Goal: Information Seeking & Learning: Learn about a topic

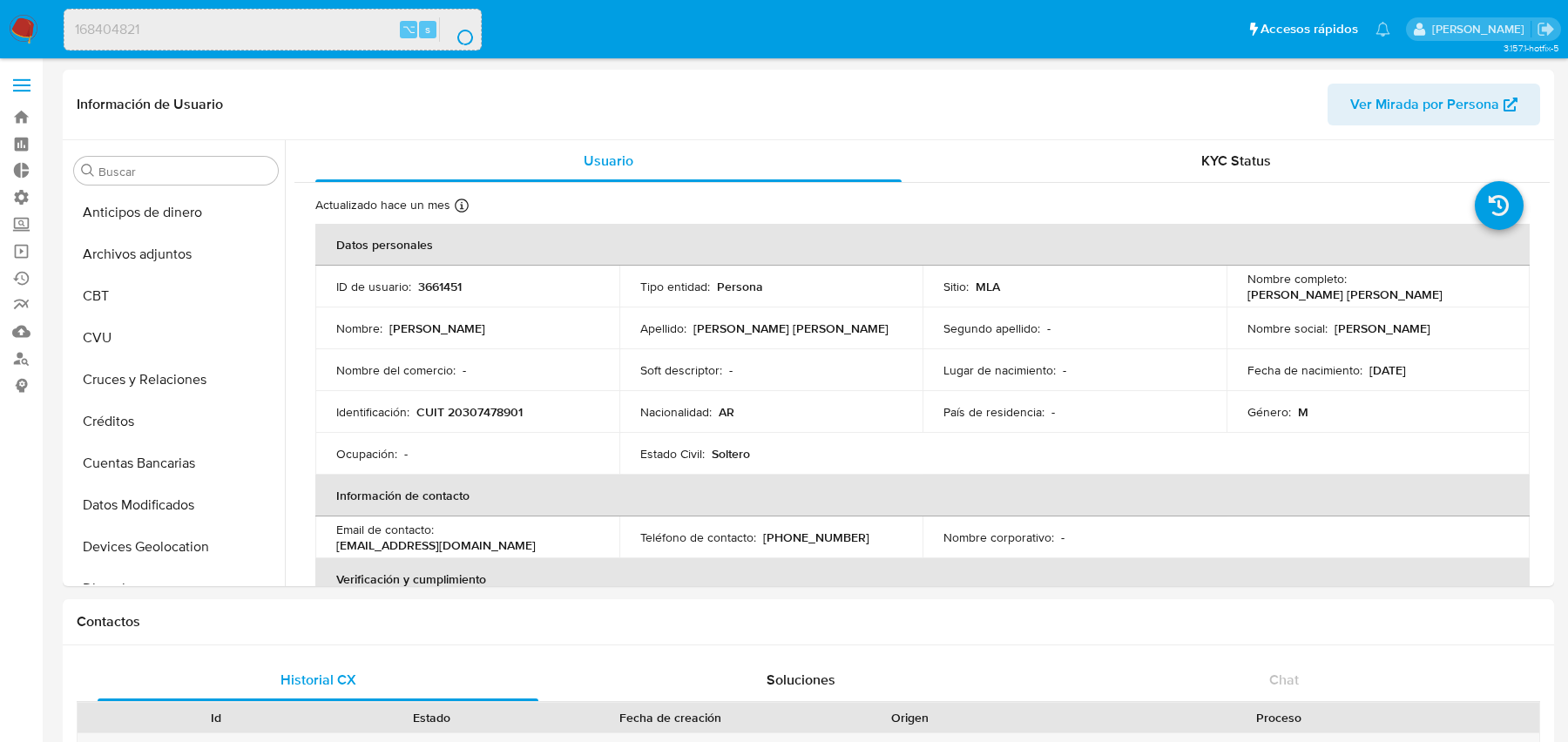
select select "10"
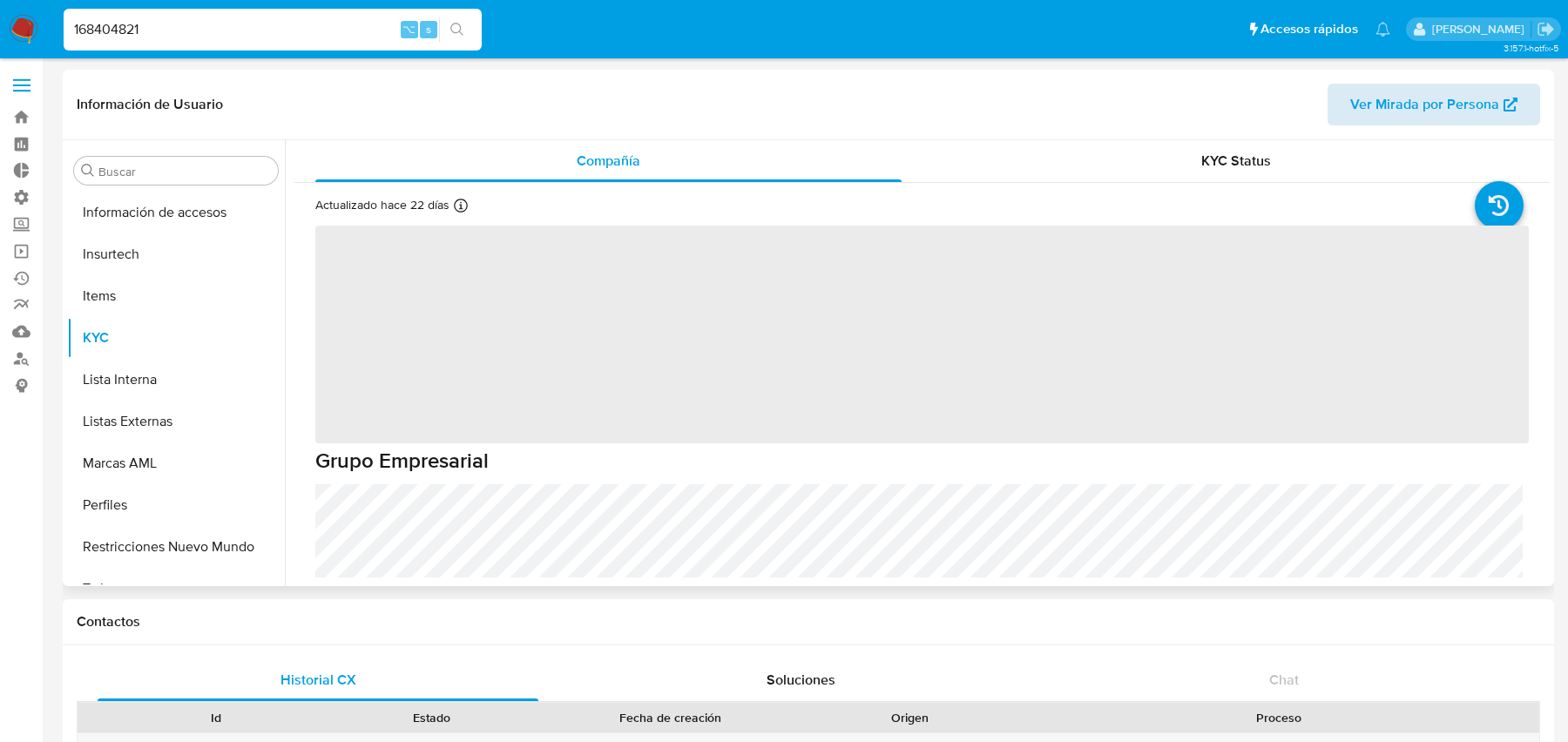
scroll to position [736, 0]
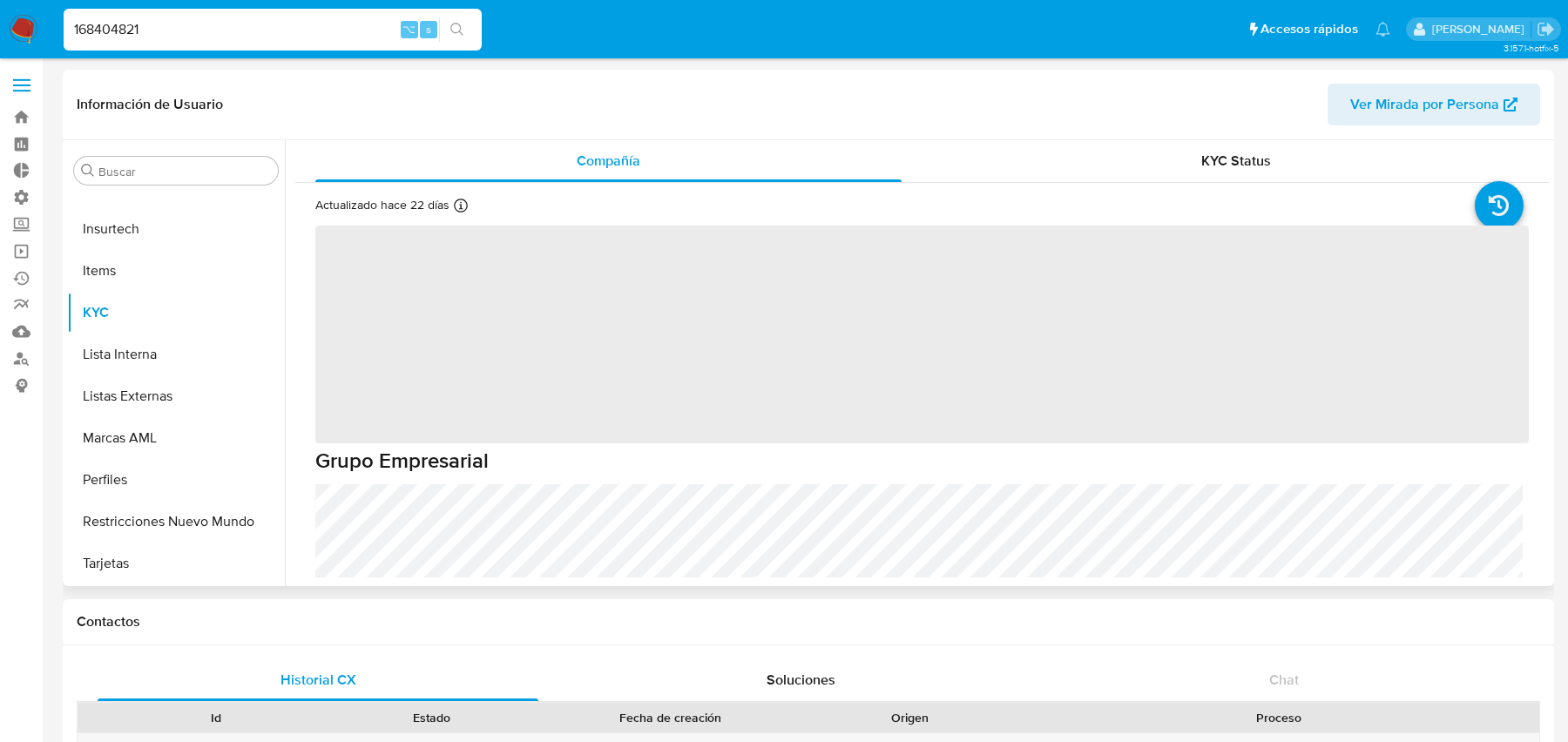
click at [1461, 120] on span "Ver Mirada por Persona" at bounding box center [1424, 104] width 149 height 42
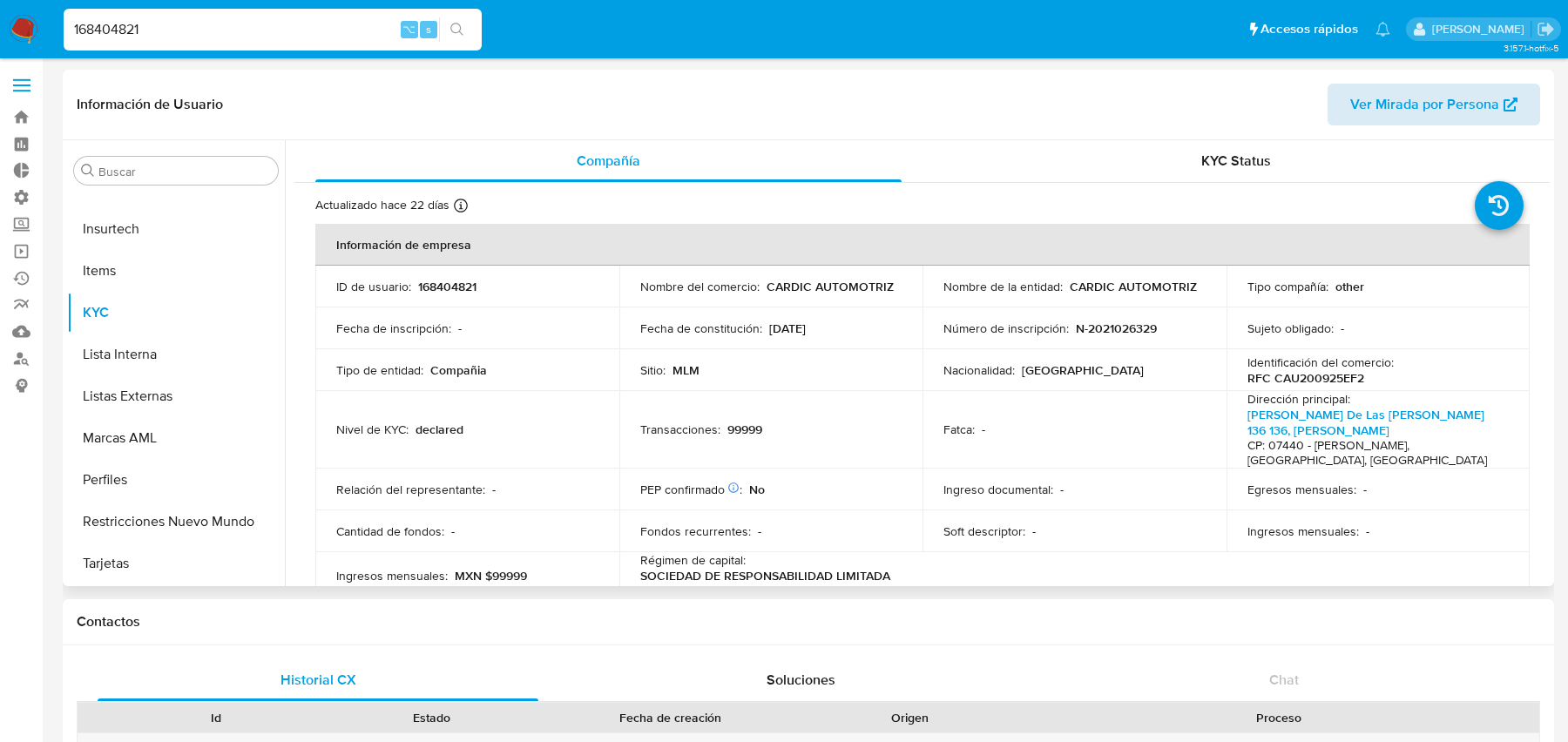
select select "10"
click at [1370, 83] on span "Ver Mirada por Persona" at bounding box center [1424, 104] width 149 height 42
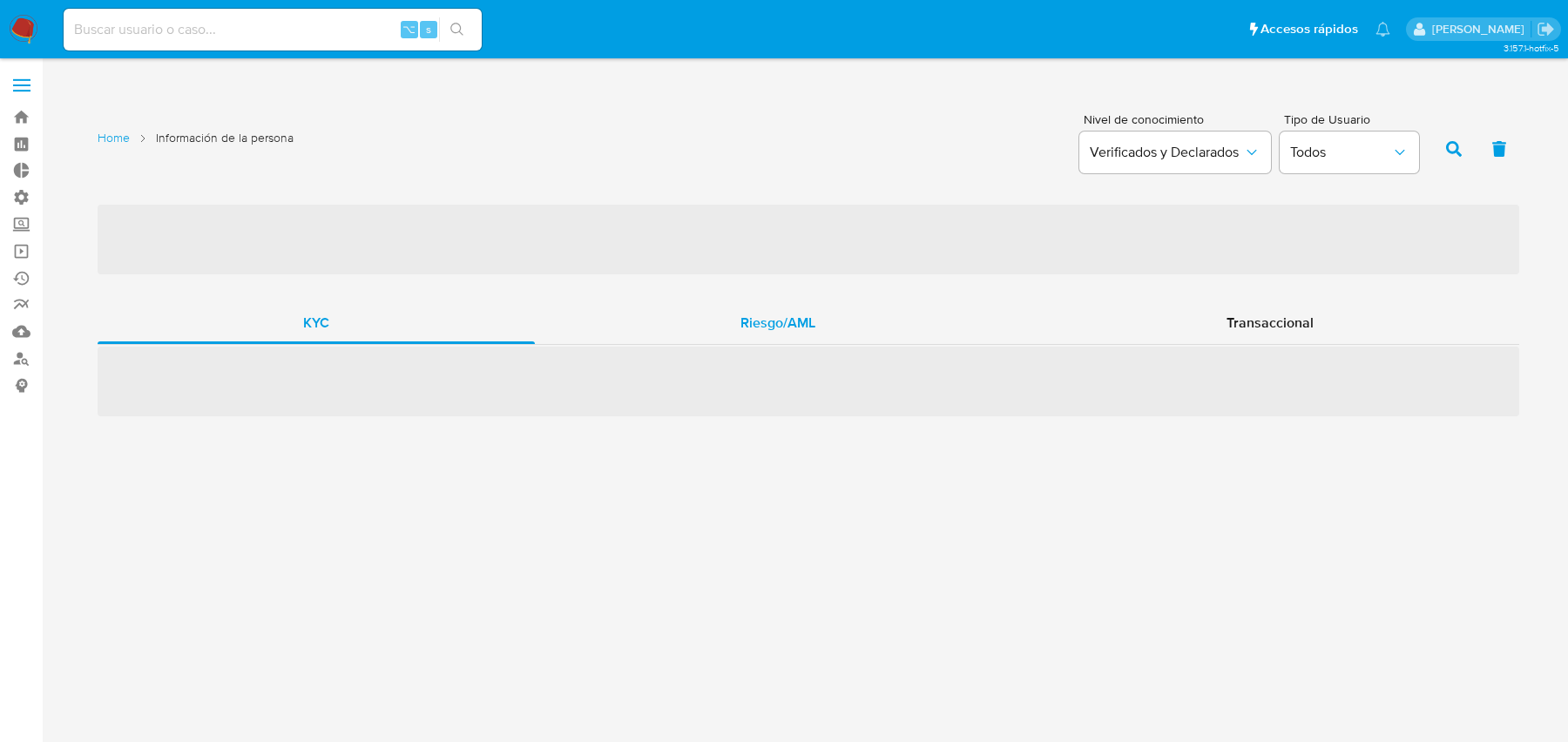
click at [700, 324] on div "Riesgo/AML" at bounding box center [778, 323] width 486 height 42
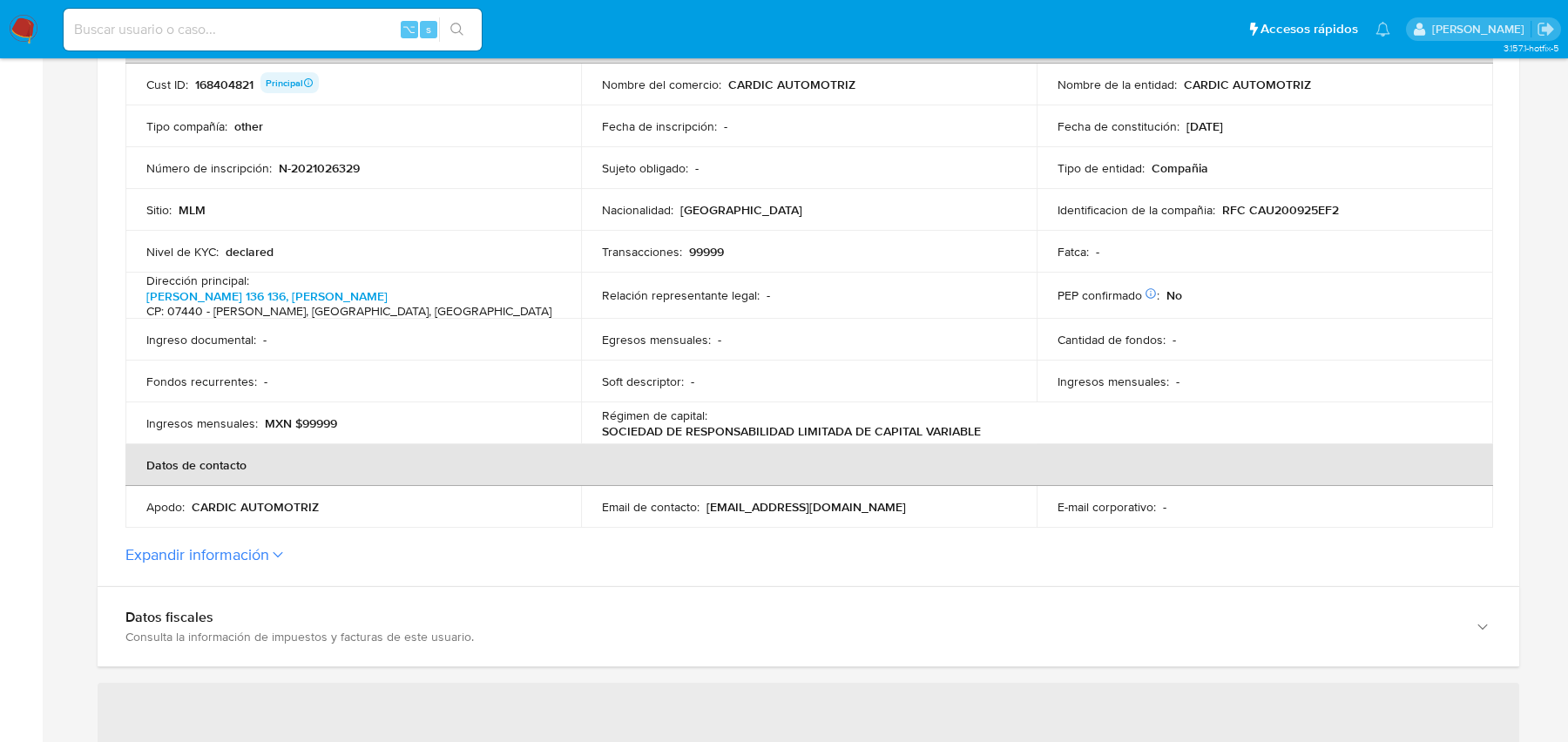
scroll to position [851, 0]
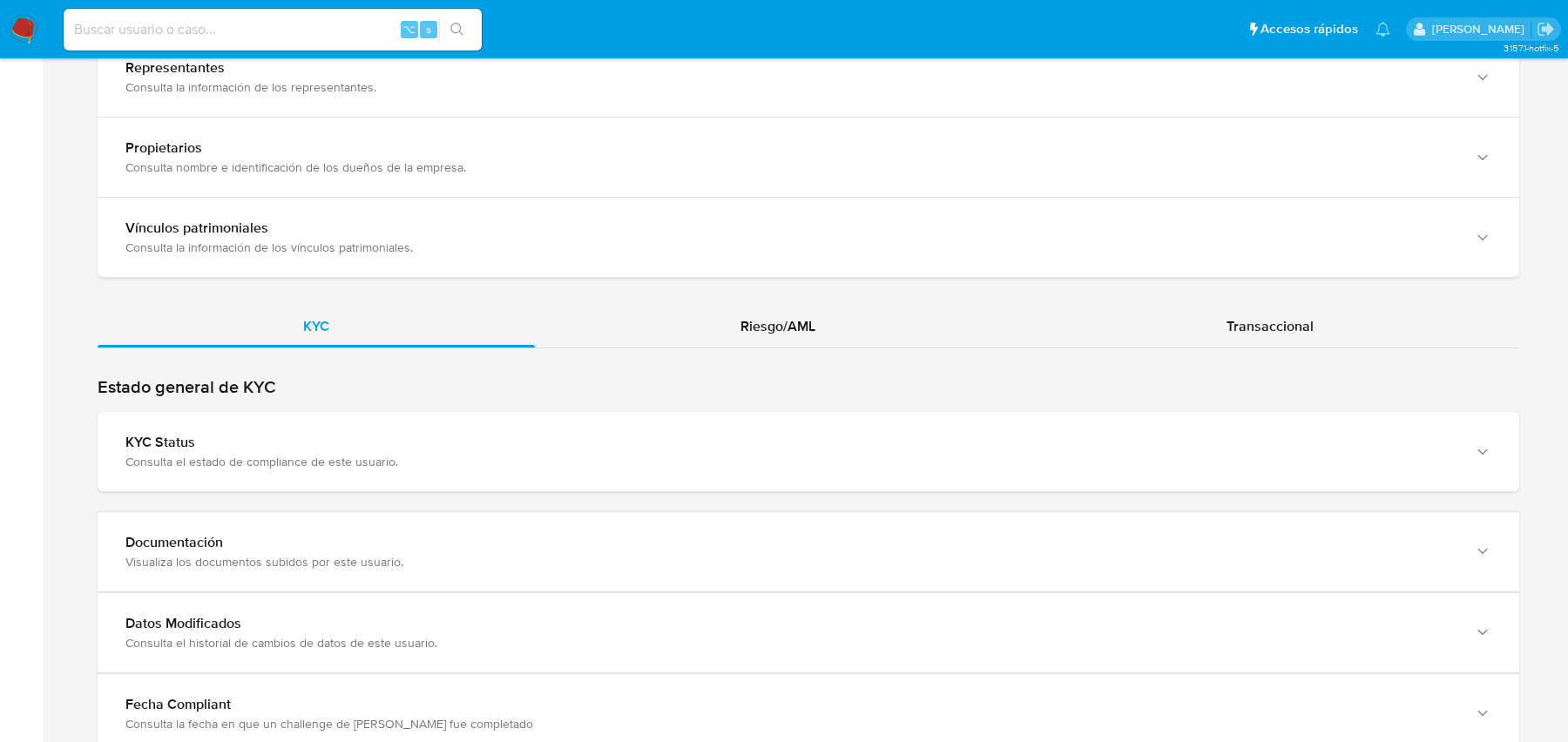
scroll to position [1641, 0]
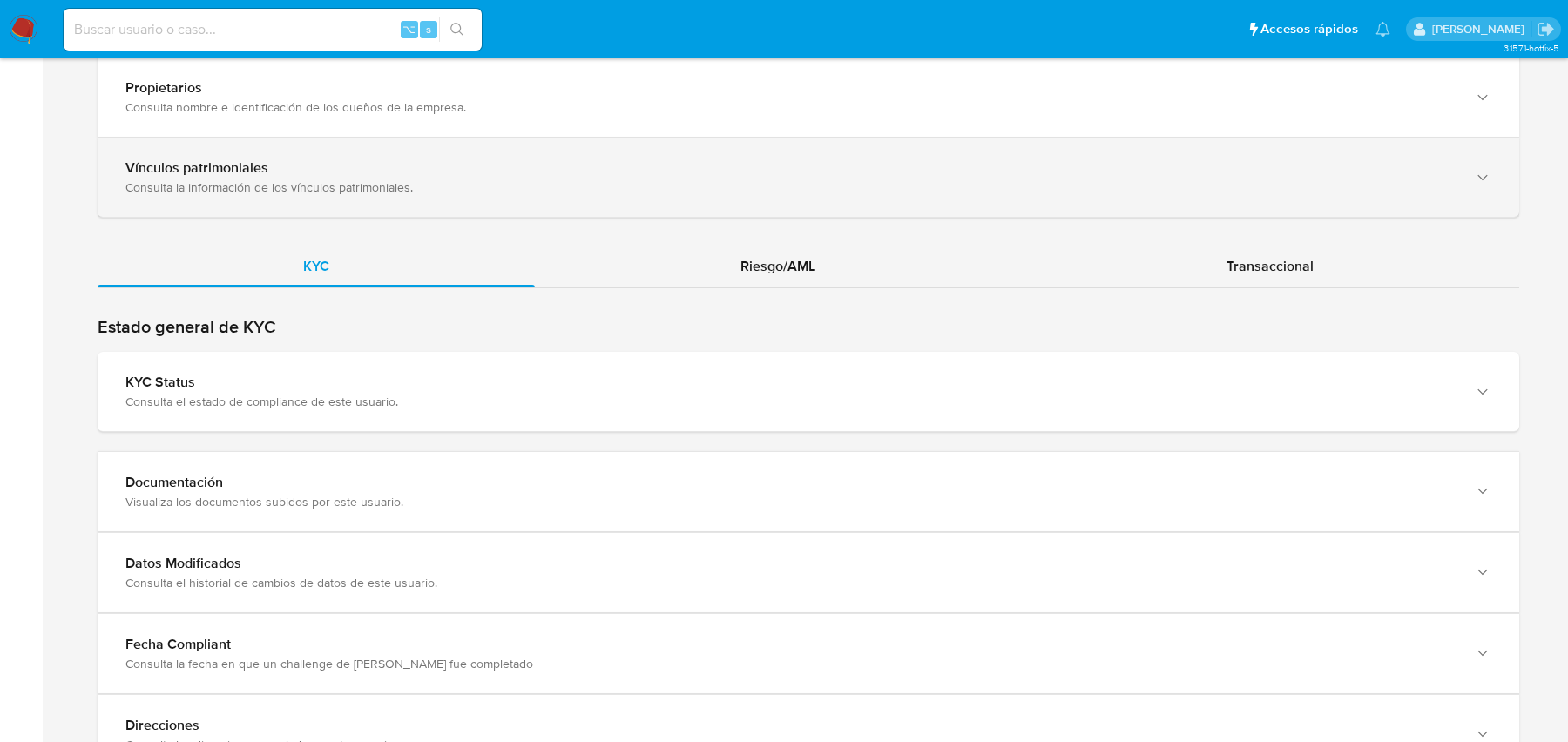
click at [767, 211] on div "Vínculos patrimoniales Consulta la información de los vínculos patrimoniales." at bounding box center [808, 178] width 1421 height 79
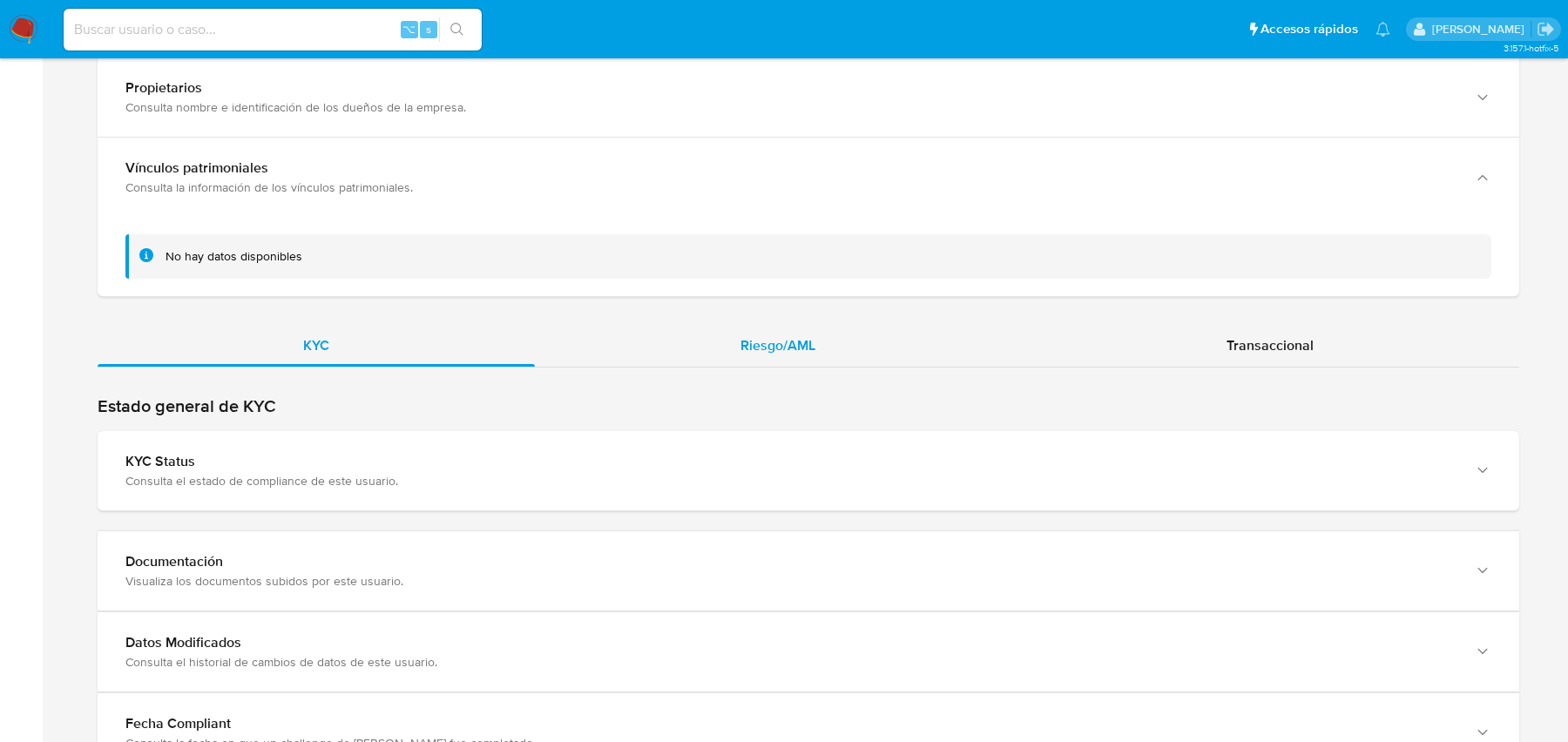
click at [747, 335] on span "Riesgo/AML" at bounding box center [777, 345] width 74 height 20
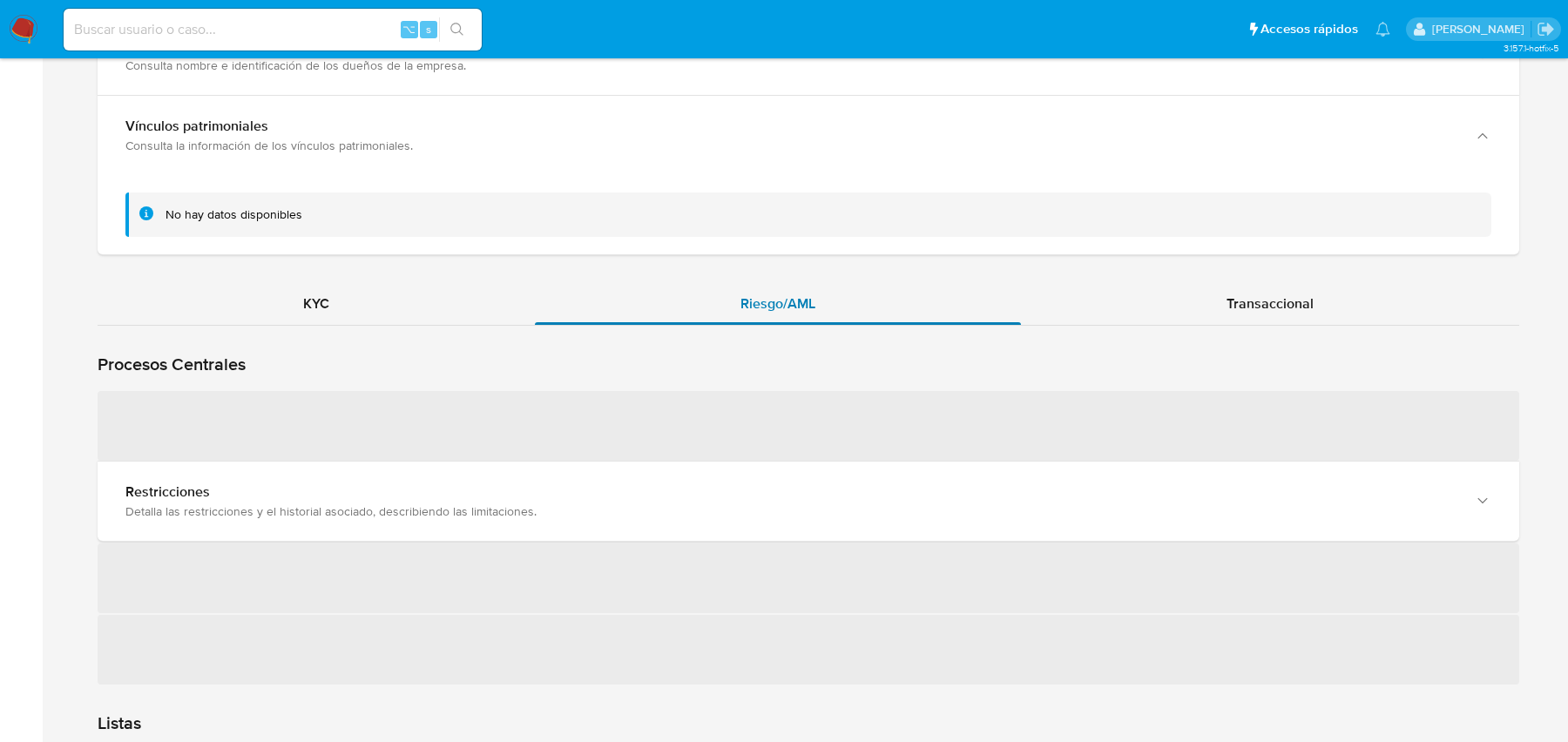
scroll to position [1699, 0]
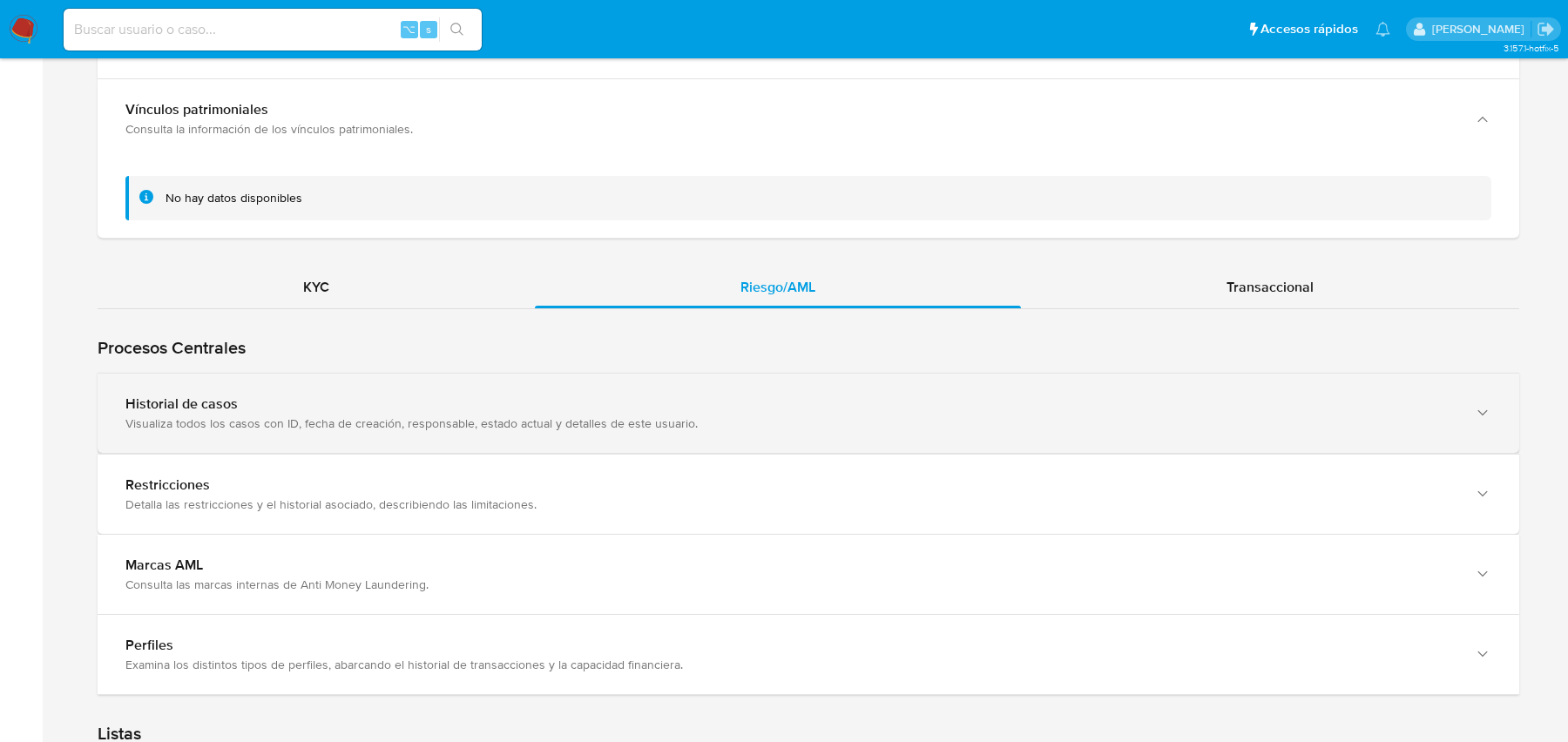
click at [619, 402] on div "Historial de casos" at bounding box center [790, 404] width 1331 height 18
